Goal: Task Accomplishment & Management: Manage account settings

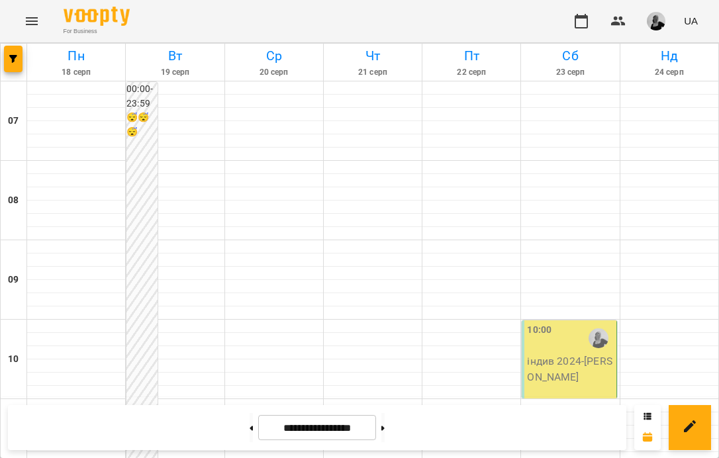
scroll to position [774, 0]
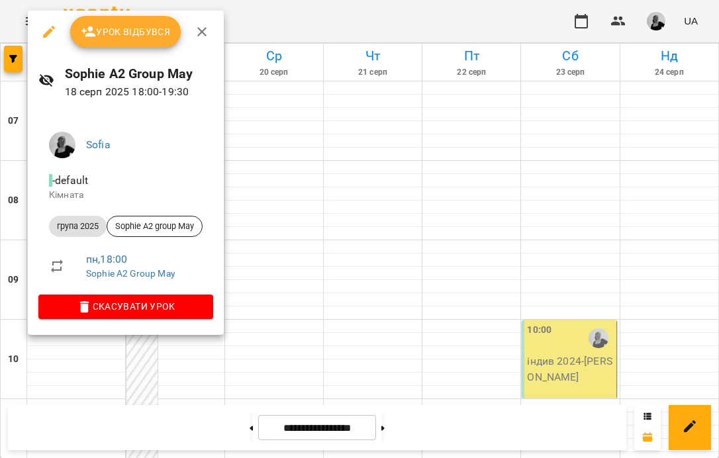
click at [139, 24] on span "Урок відбувся" at bounding box center [126, 32] width 90 height 16
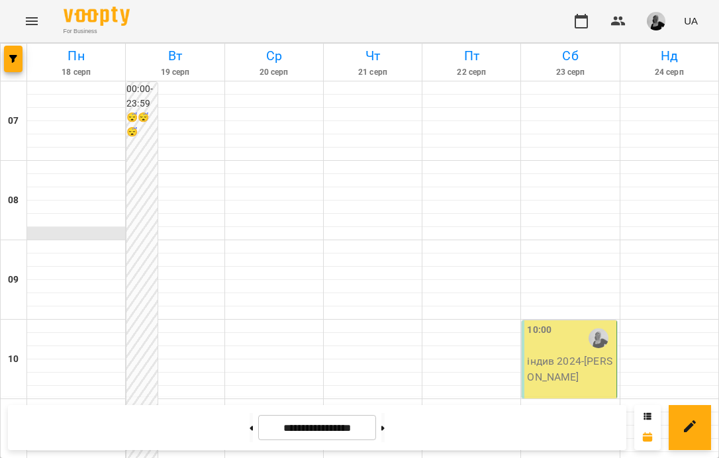
scroll to position [875, 0]
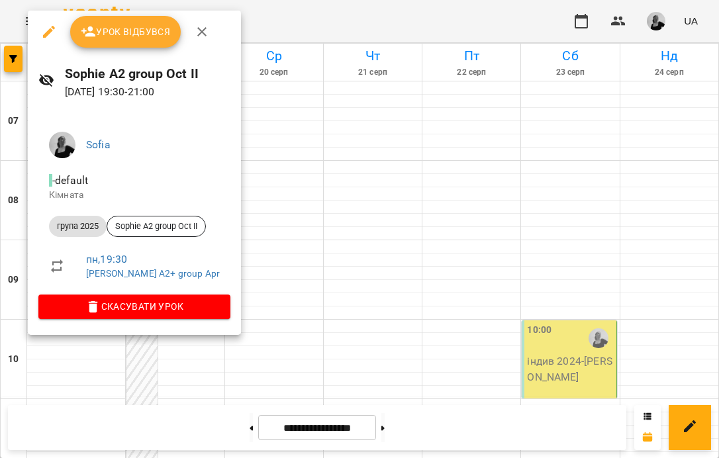
click at [122, 24] on span "Урок відбувся" at bounding box center [126, 32] width 90 height 16
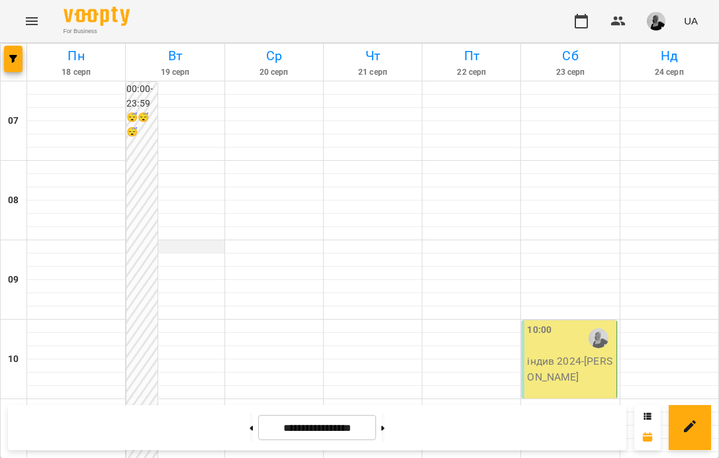
scroll to position [875, 0]
click at [250, 432] on button at bounding box center [251, 427] width 3 height 29
type input "**********"
click at [607, 354] on p "індив 2024 - [PERSON_NAME]" at bounding box center [570, 369] width 86 height 31
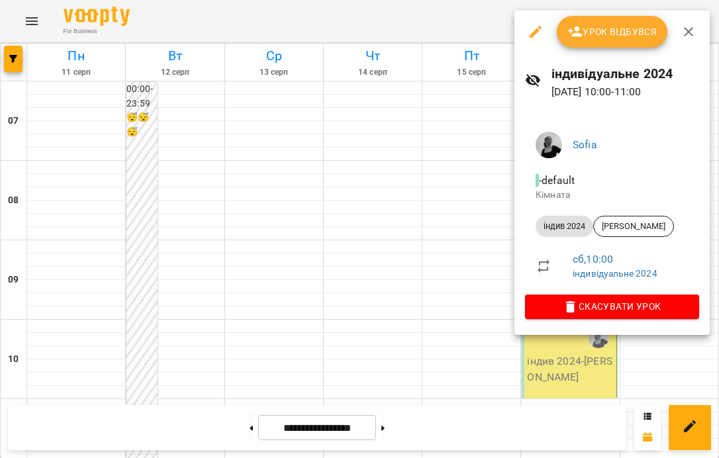
click at [609, 37] on span "Урок відбувся" at bounding box center [612, 32] width 90 height 16
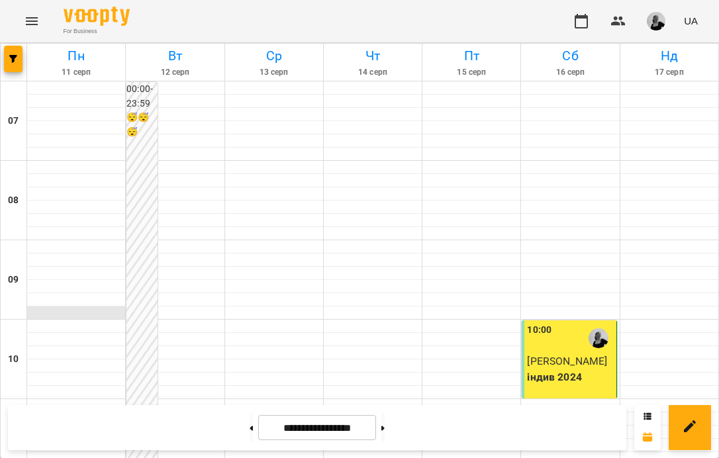
scroll to position [875, 0]
click at [385, 426] on icon at bounding box center [382, 428] width 3 height 5
type input "**********"
